Goal: Check status: Check status

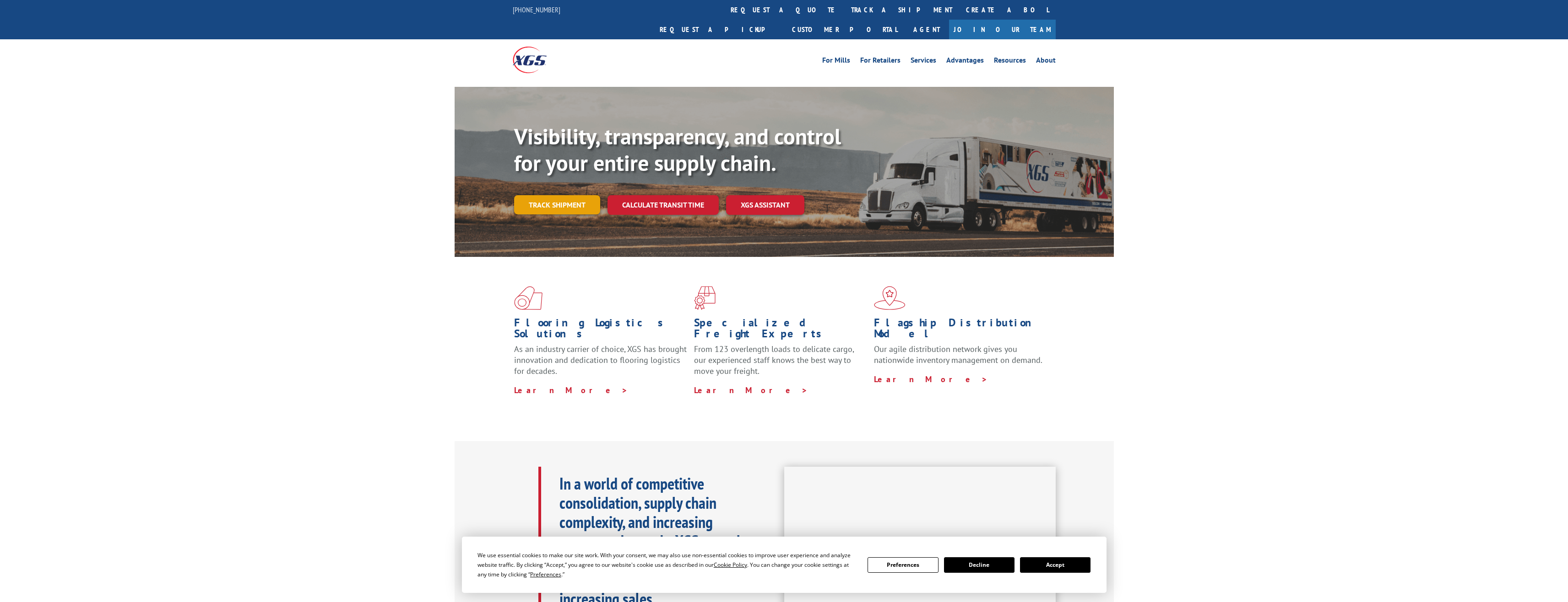
click at [573, 196] on link "Track shipment" at bounding box center [556, 205] width 86 height 19
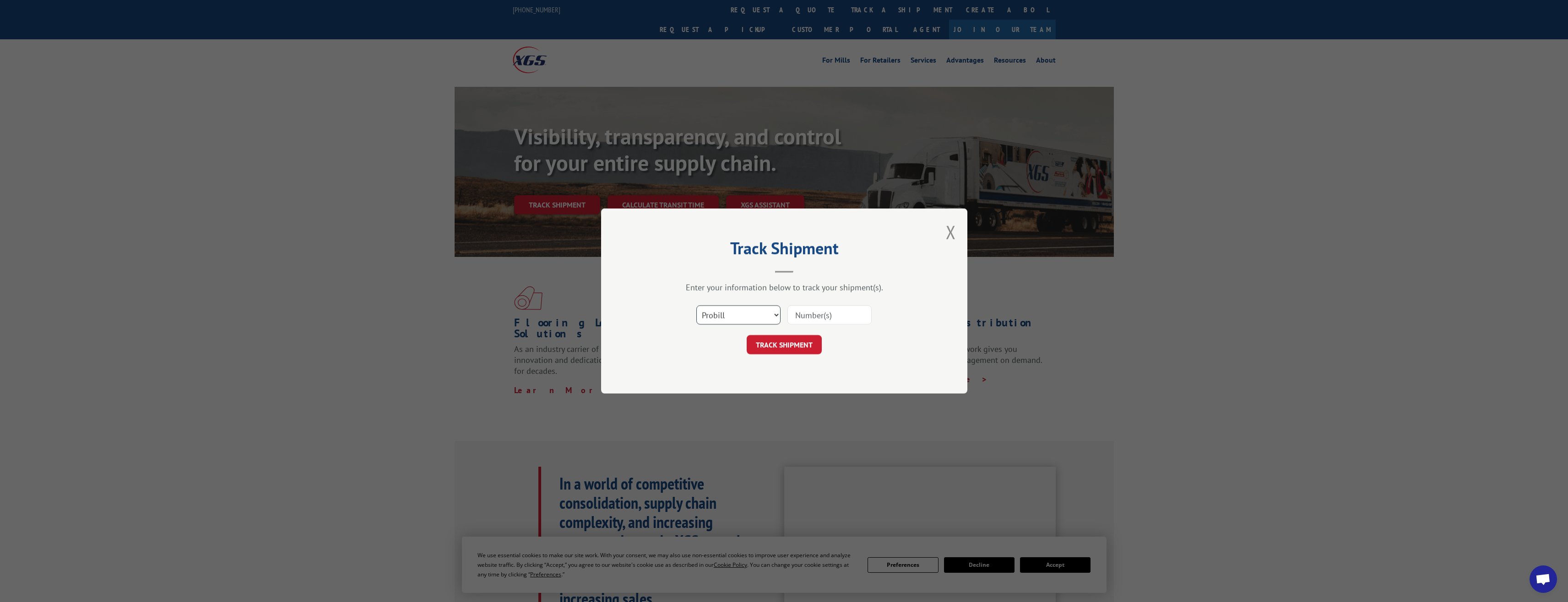
click at [757, 317] on select "Select category... Probill BOL PO" at bounding box center [738, 315] width 84 height 19
click at [818, 313] on input at bounding box center [829, 315] width 84 height 19
paste input "17103677"
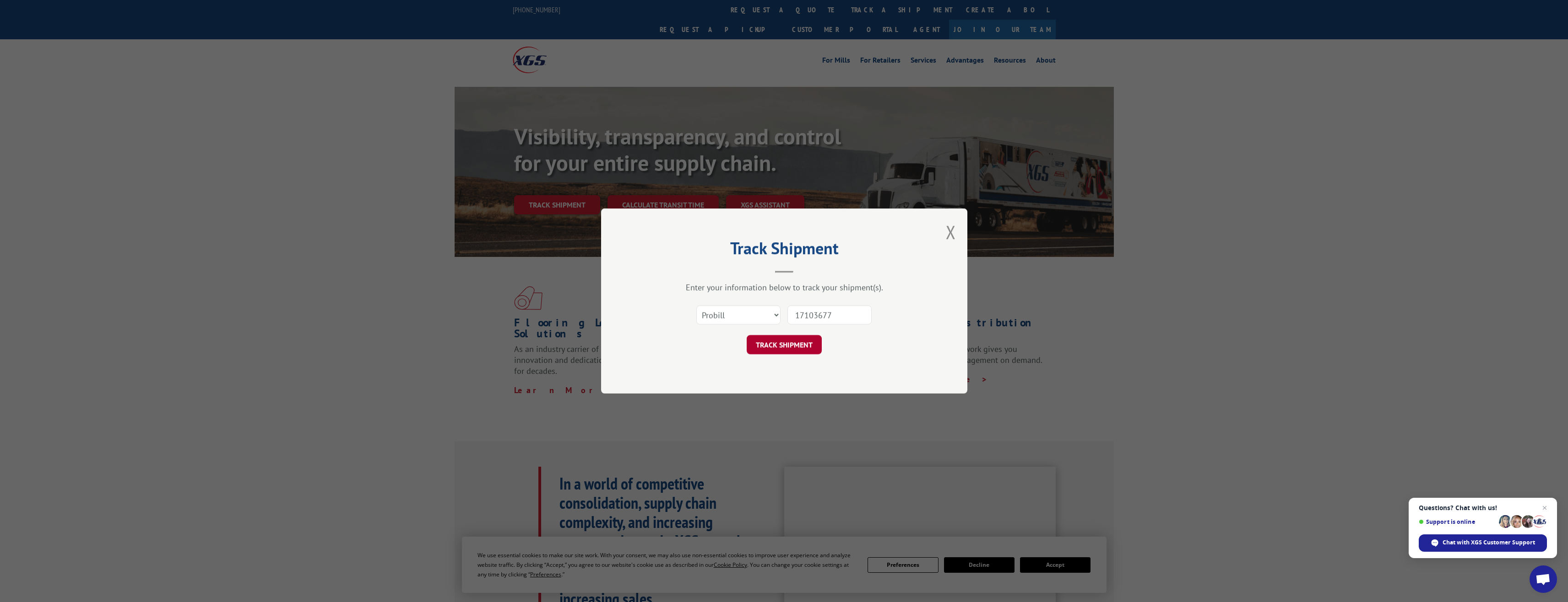
type input "17103677"
click at [783, 344] on button "TRACK SHIPMENT" at bounding box center [784, 345] width 75 height 19
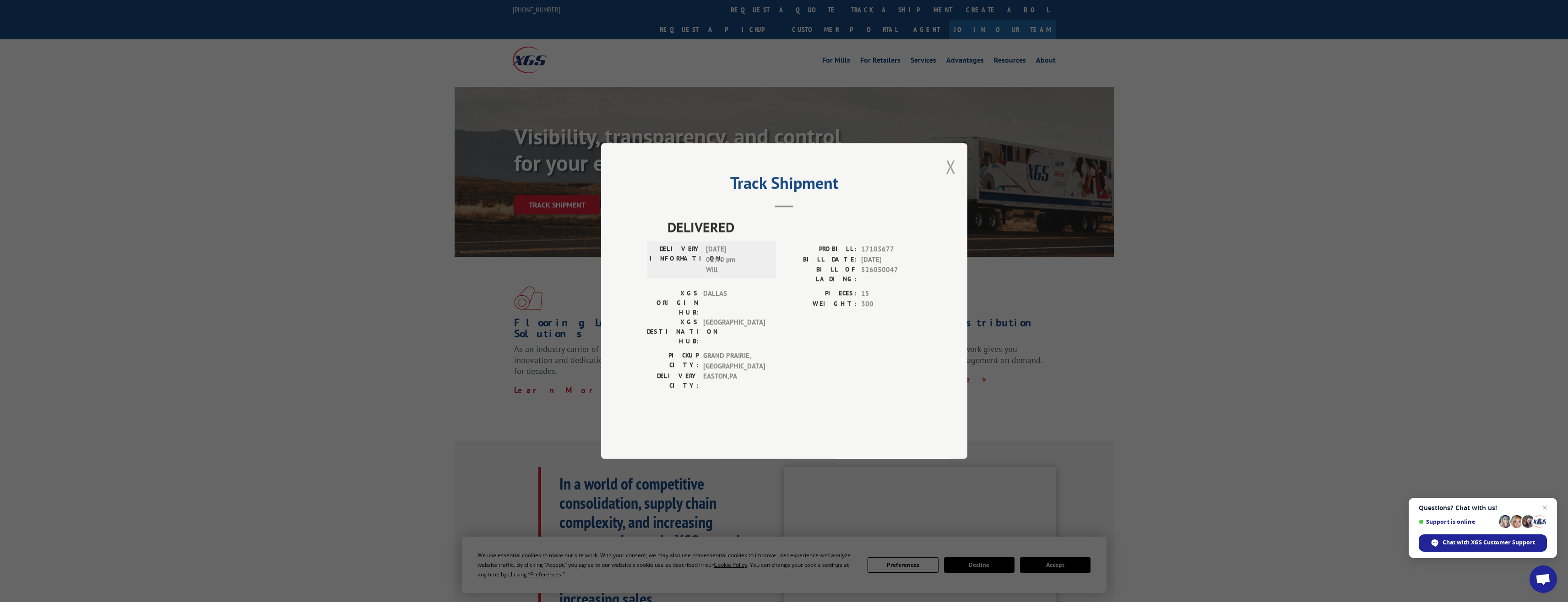
click at [945, 179] on button "Close modal" at bounding box center [950, 166] width 10 height 24
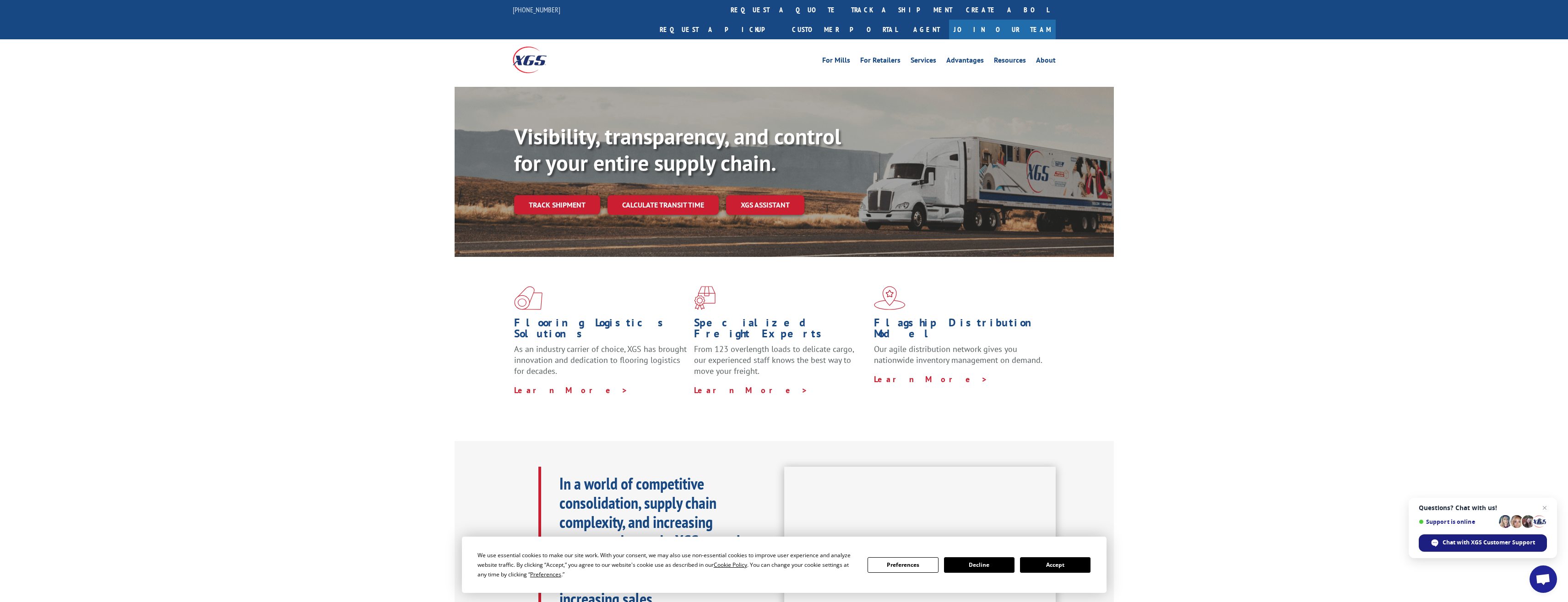
click at [1471, 541] on span "Chat with XGS Customer Support" at bounding box center [1488, 543] width 92 height 8
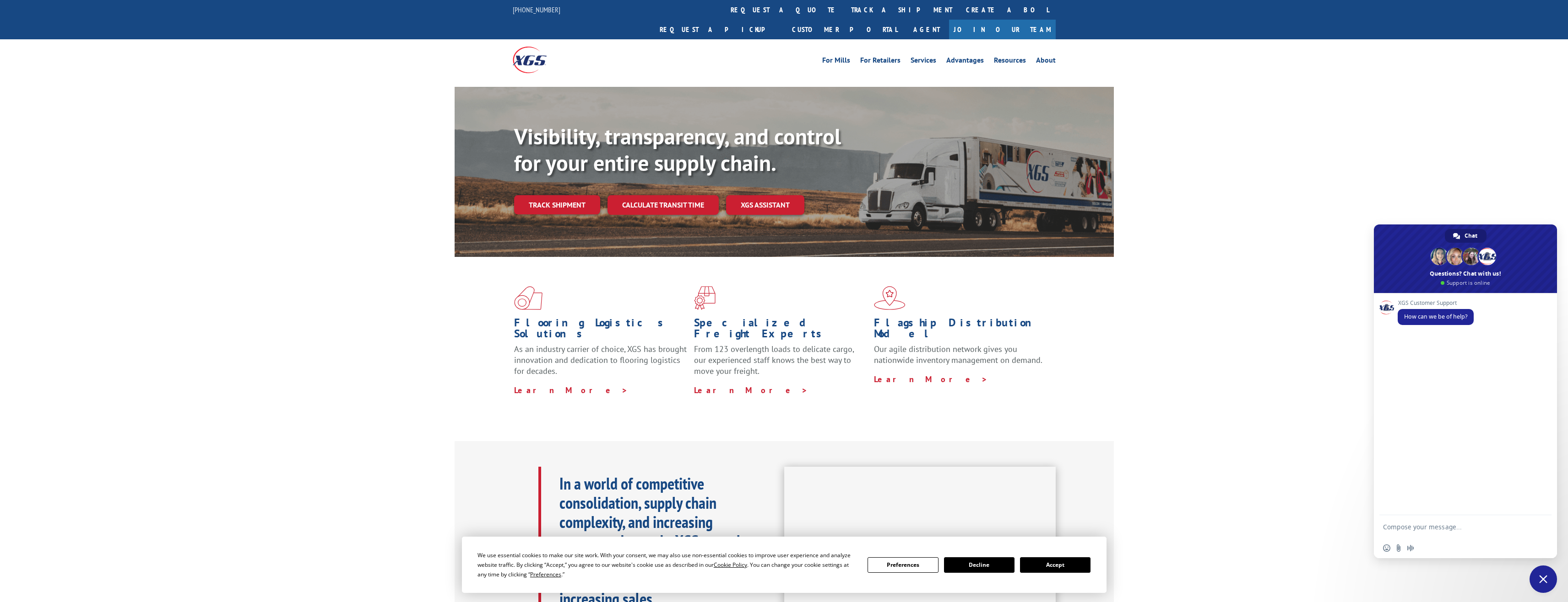
click at [1440, 530] on textarea "Compose your message..." at bounding box center [1455, 527] width 146 height 23
type textarea "p"
paste textarea "17103677"
type textarea "Please advise if PRO# 17103677 was delivered"
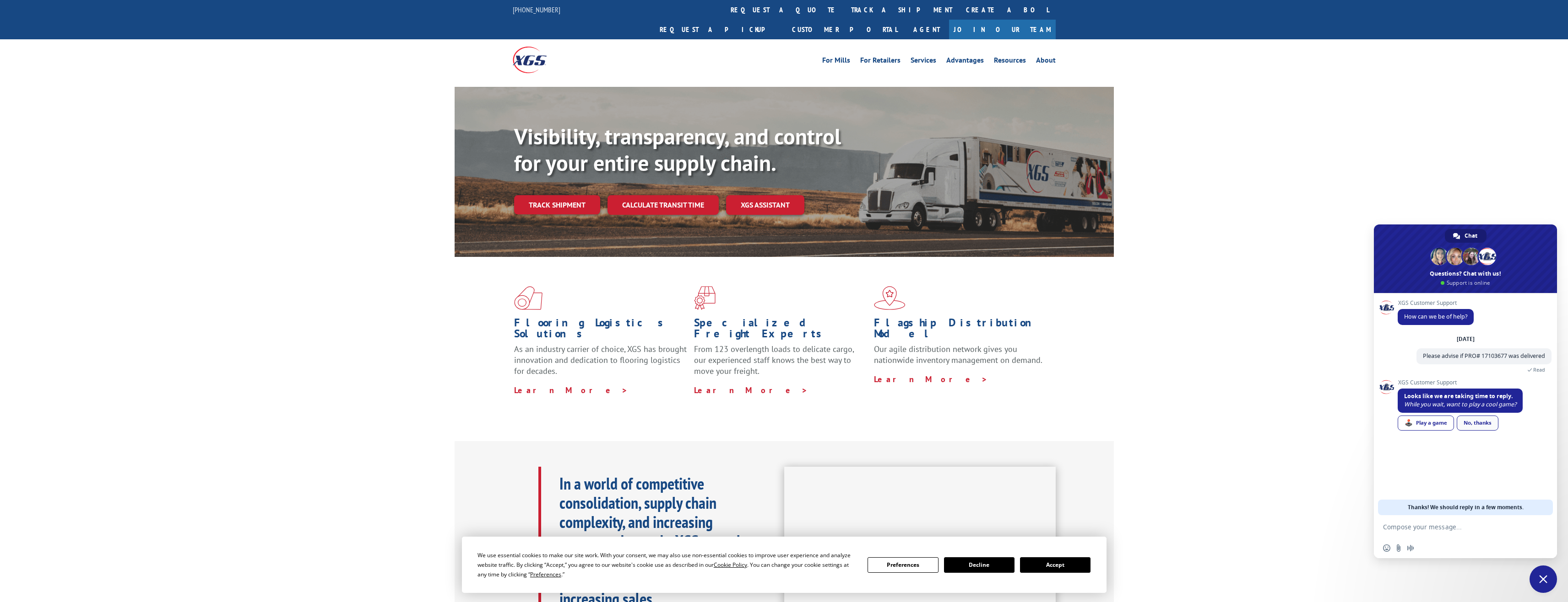
click at [1472, 424] on link "No, thanks" at bounding box center [1477, 423] width 42 height 15
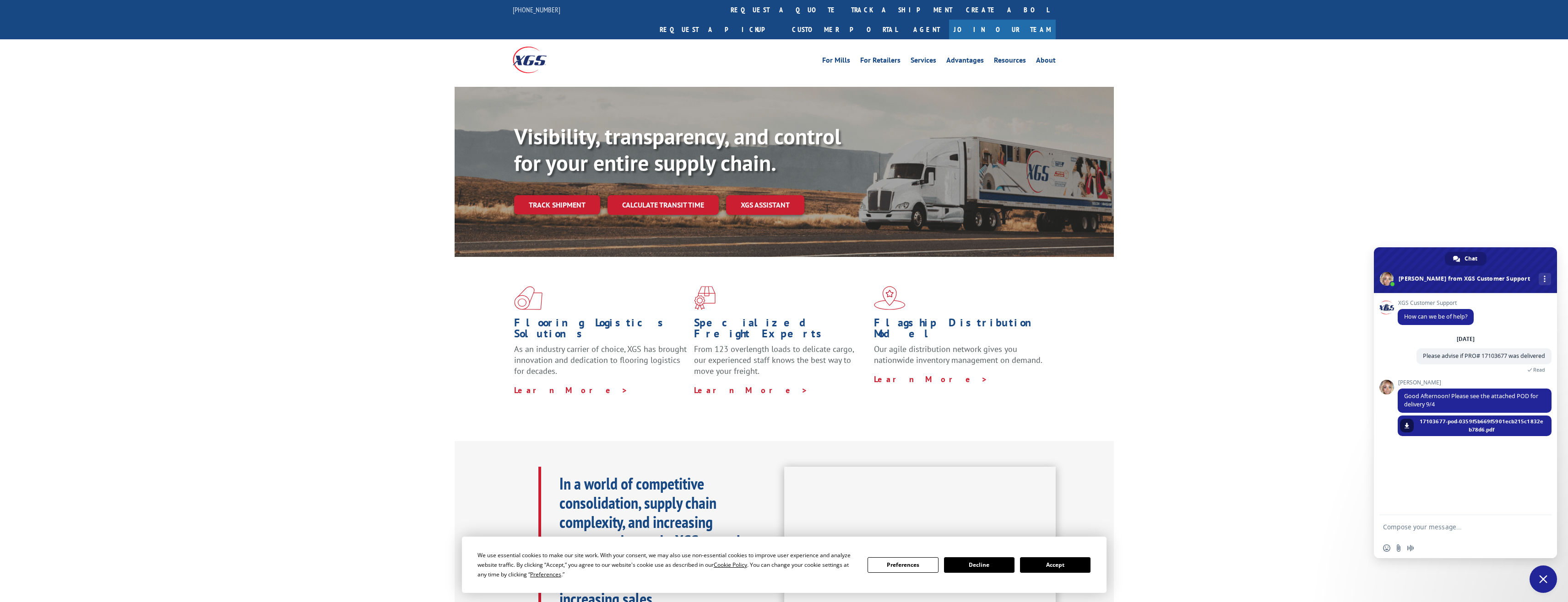
click at [1459, 529] on textarea "Compose your message..." at bounding box center [1455, 527] width 146 height 23
type textarea "Thanks!"
click at [1409, 418] on span at bounding box center [1407, 417] width 5 height 5
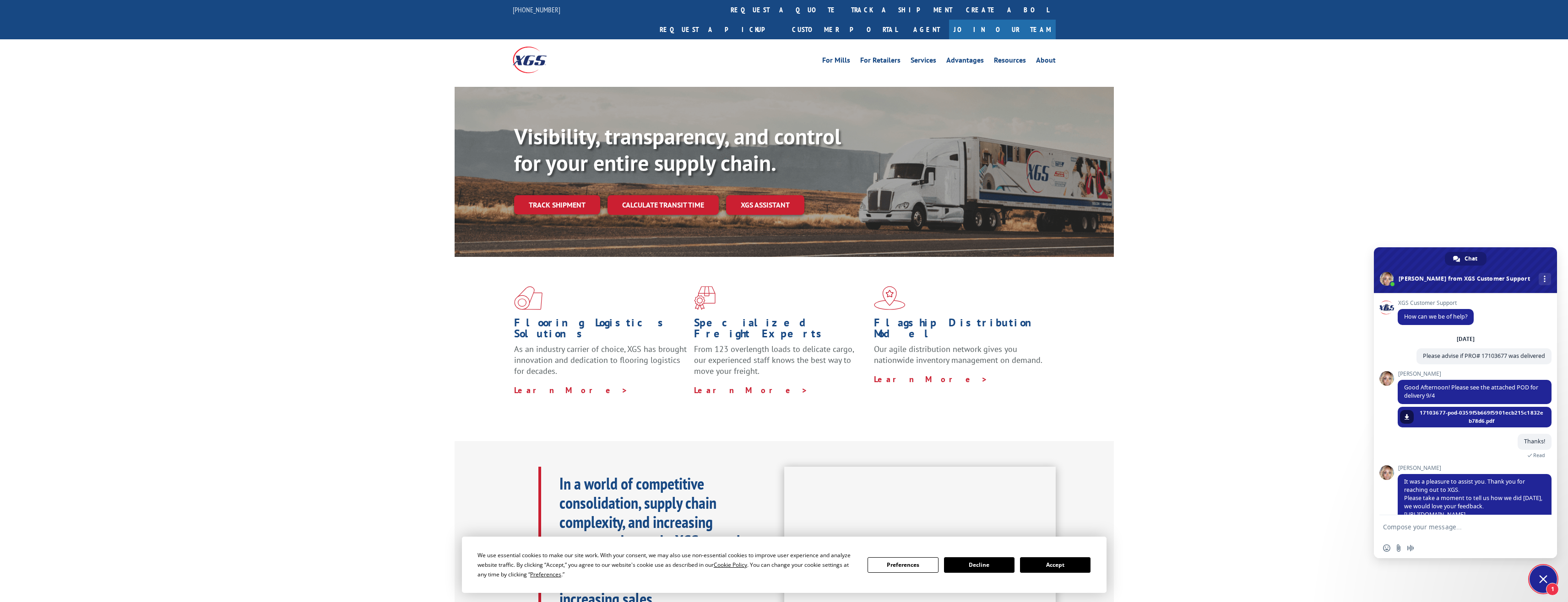
scroll to position [45, 0]
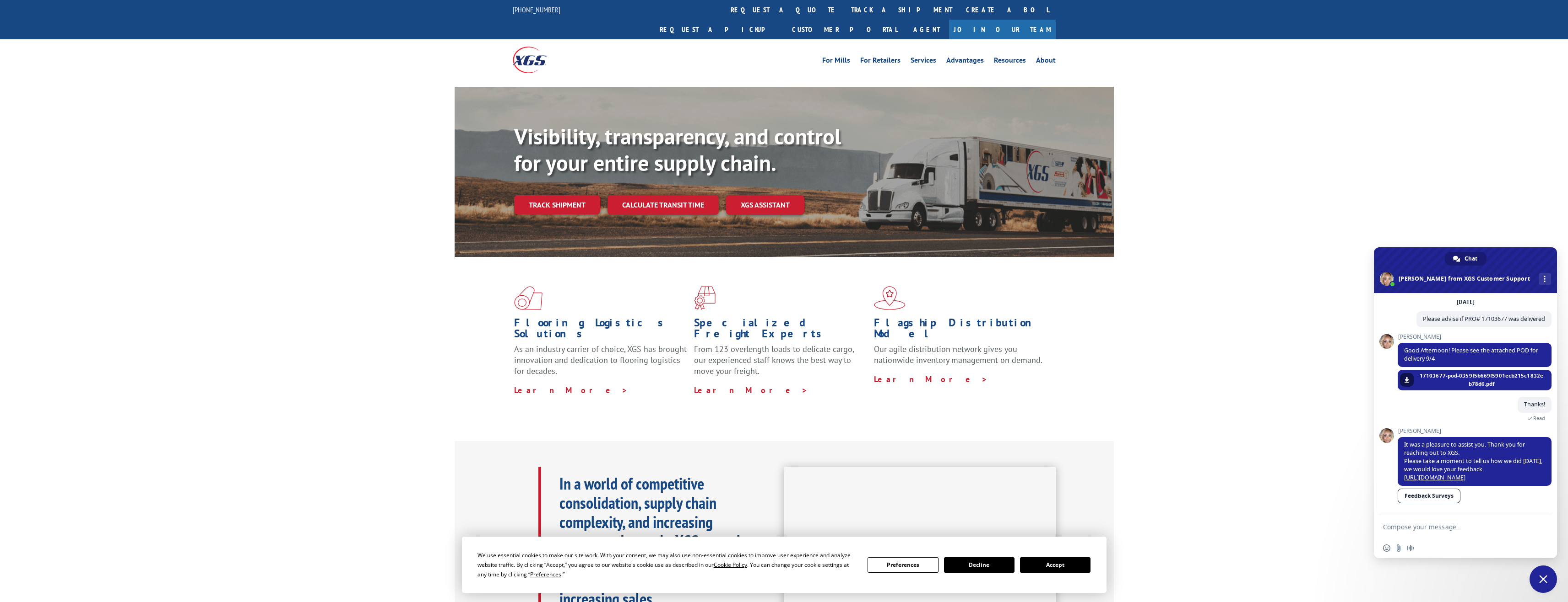
click at [1444, 499] on link "Feedback Surveys" at bounding box center [1428, 496] width 63 height 15
